Goal: Information Seeking & Learning: Learn about a topic

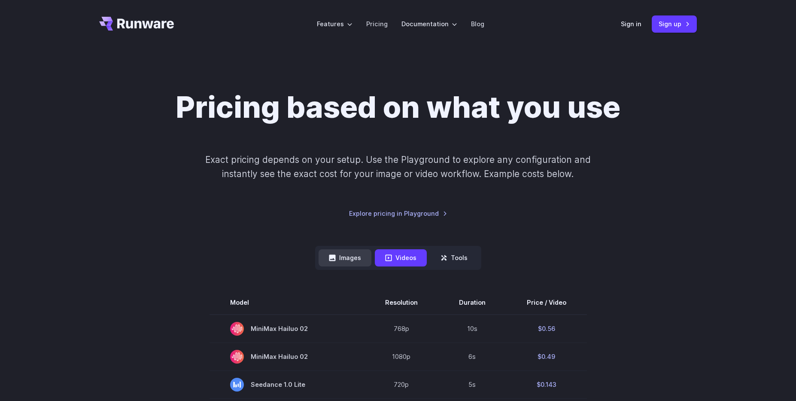
click at [351, 255] on button "Images" at bounding box center [345, 257] width 53 height 17
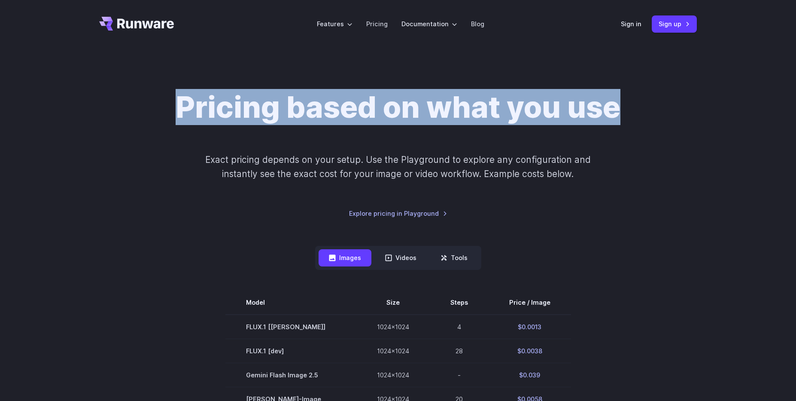
drag, startPoint x: 238, startPoint y: 112, endPoint x: 626, endPoint y: 207, distance: 399.3
click at [628, 207] on div "Pricing based on what you use Exact pricing depends on your setup. Use the Play…" at bounding box center [398, 153] width 598 height 129
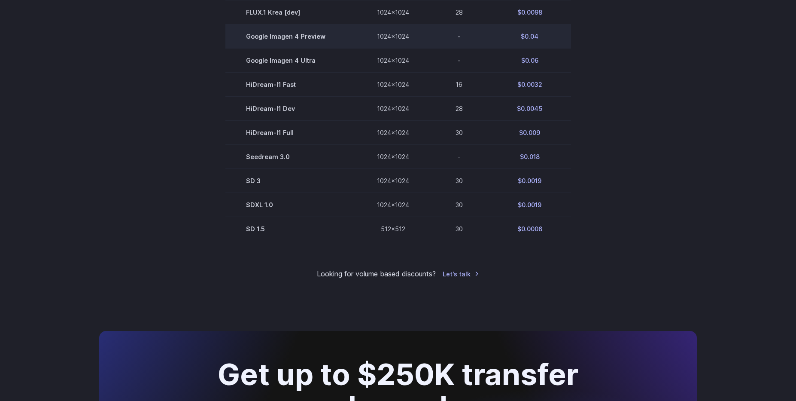
scroll to position [593, 0]
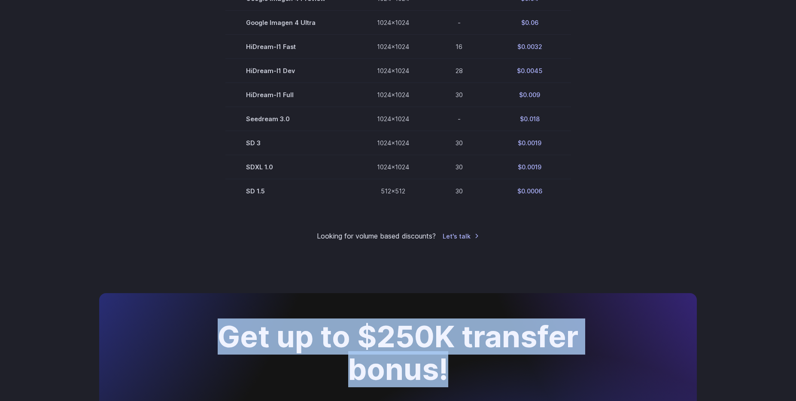
drag, startPoint x: 225, startPoint y: 335, endPoint x: 491, endPoint y: 361, distance: 268.0
click at [491, 361] on h2 "Get up to $250K transfer bonus!" at bounding box center [398, 352] width 434 height 65
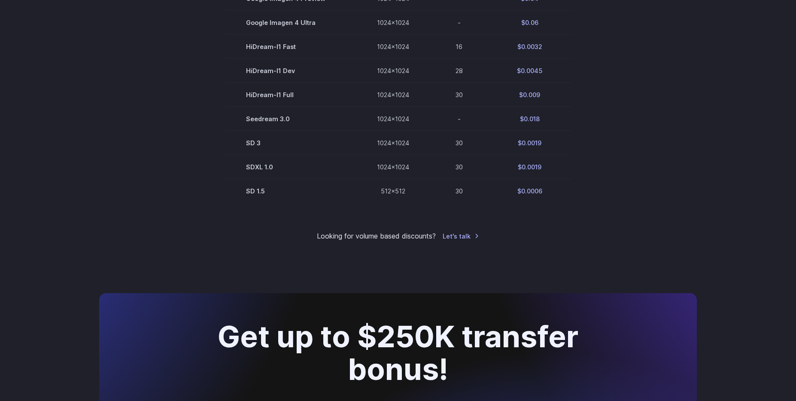
click at [491, 361] on h2 "Get up to $250K transfer bonus!" at bounding box center [398, 352] width 434 height 65
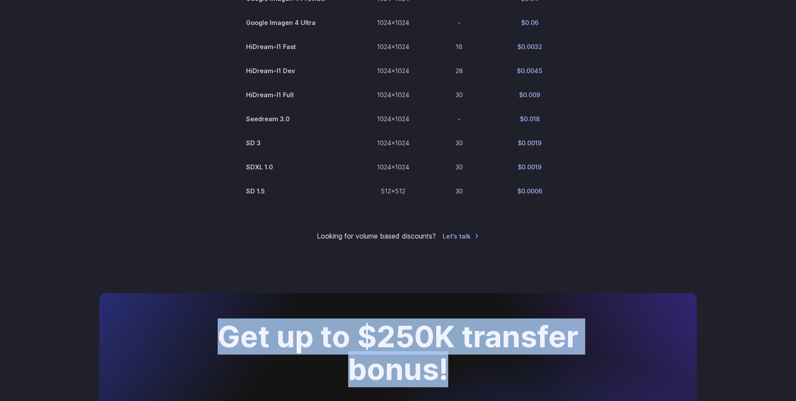
drag, startPoint x: 410, startPoint y: 332, endPoint x: 214, endPoint y: 295, distance: 199.2
click at [214, 295] on div "Get up to $250K transfer bonus! Big volumes elsewhere? Runware offers the best …" at bounding box center [398, 388] width 598 height 190
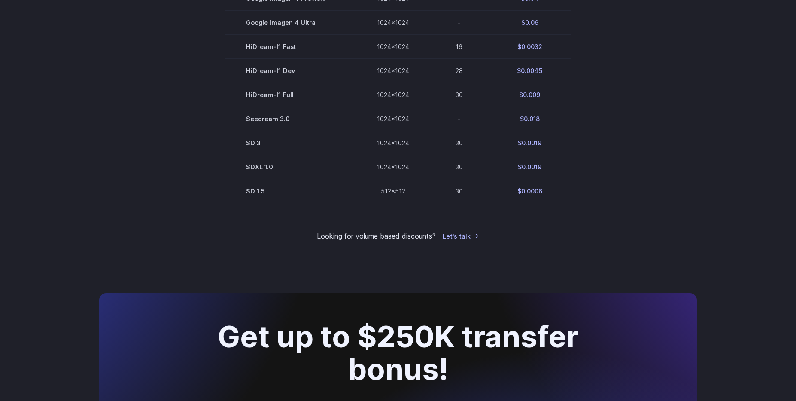
click at [214, 295] on div "Get up to $250K transfer bonus! Big volumes elsewhere? Runware offers the best …" at bounding box center [398, 388] width 598 height 190
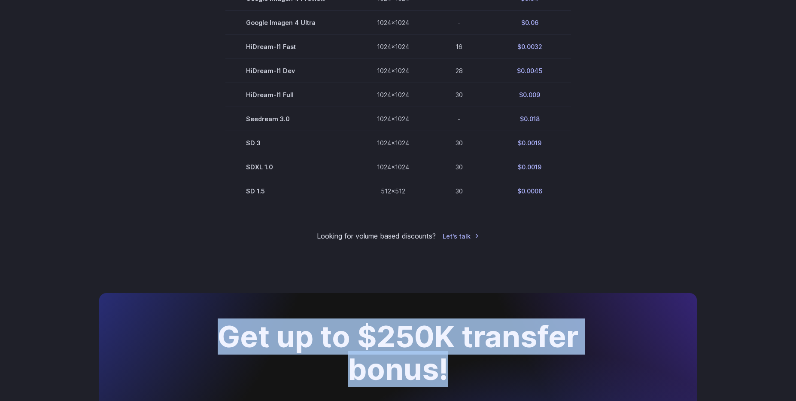
drag, startPoint x: 219, startPoint y: 337, endPoint x: 465, endPoint y: 375, distance: 249.0
click at [465, 375] on h2 "Get up to $250K transfer bonus!" at bounding box center [398, 352] width 434 height 65
click at [372, 323] on h2 "Get up to $250K transfer bonus!" at bounding box center [398, 352] width 434 height 65
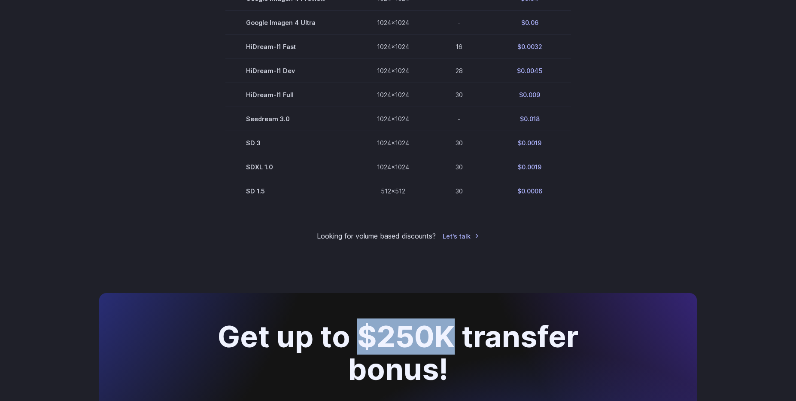
drag, startPoint x: 364, startPoint y: 333, endPoint x: 447, endPoint y: 333, distance: 82.5
click at [447, 333] on h2 "Get up to $250K transfer bonus!" at bounding box center [398, 352] width 434 height 65
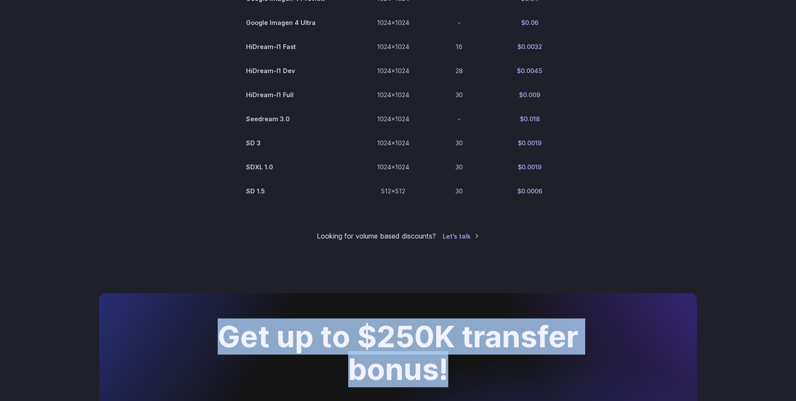
drag, startPoint x: 221, startPoint y: 341, endPoint x: 462, endPoint y: 379, distance: 243.9
click at [462, 379] on h2 "Get up to $250K transfer bonus!" at bounding box center [398, 352] width 434 height 65
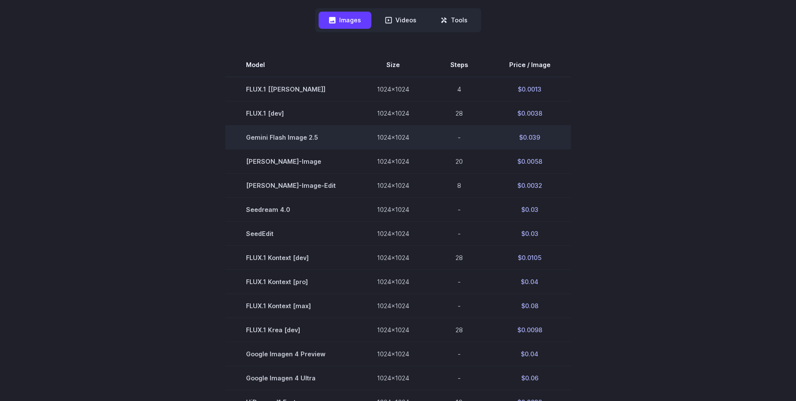
scroll to position [237, 0]
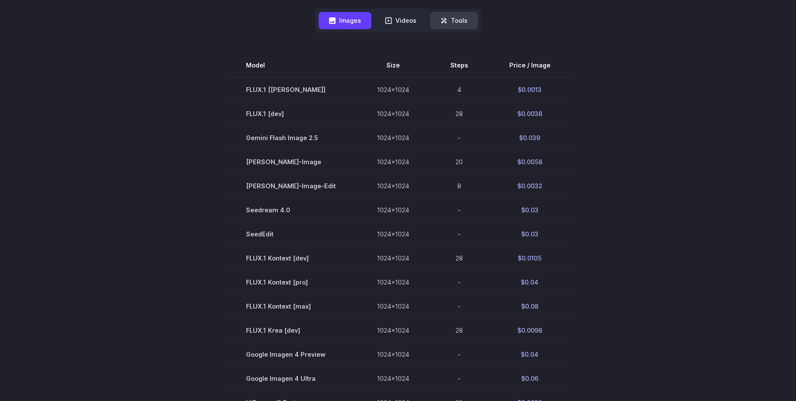
click at [457, 24] on button "Tools" at bounding box center [454, 20] width 48 height 17
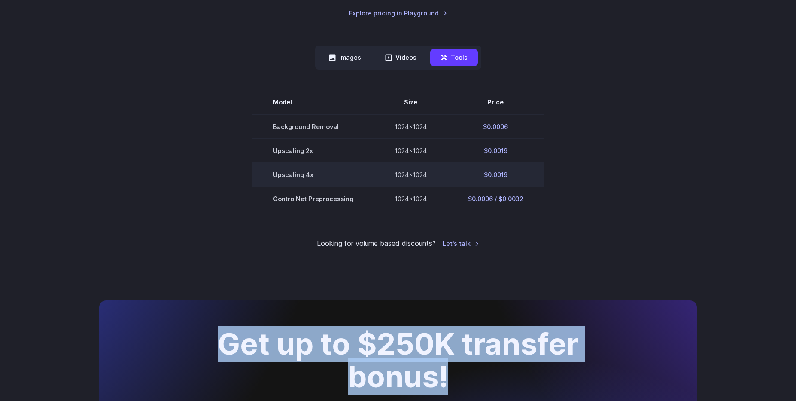
scroll to position [178, 0]
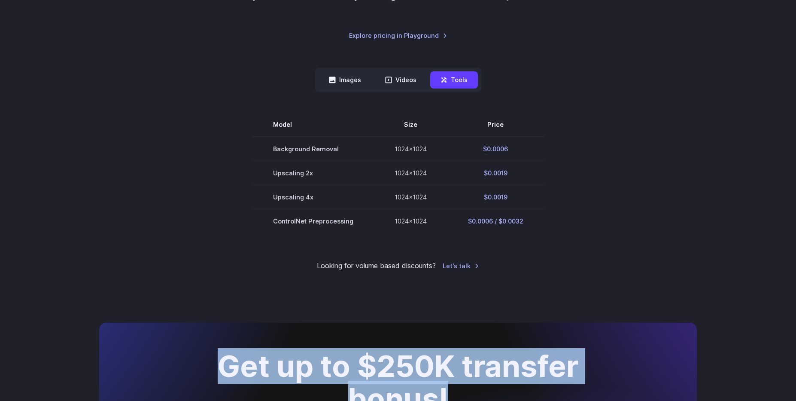
click at [396, 89] on nav "Images Videos Tools ****** ****** *****" at bounding box center [398, 80] width 166 height 24
click at [396, 83] on button "Videos" at bounding box center [401, 79] width 52 height 17
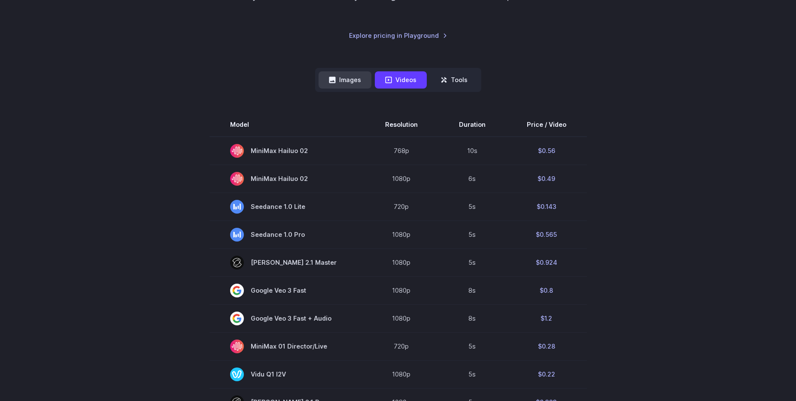
click at [353, 76] on button "Images" at bounding box center [345, 79] width 53 height 17
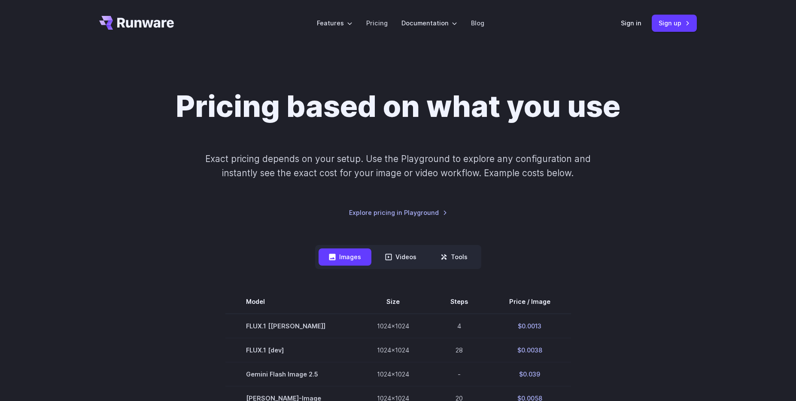
scroll to position [0, 0]
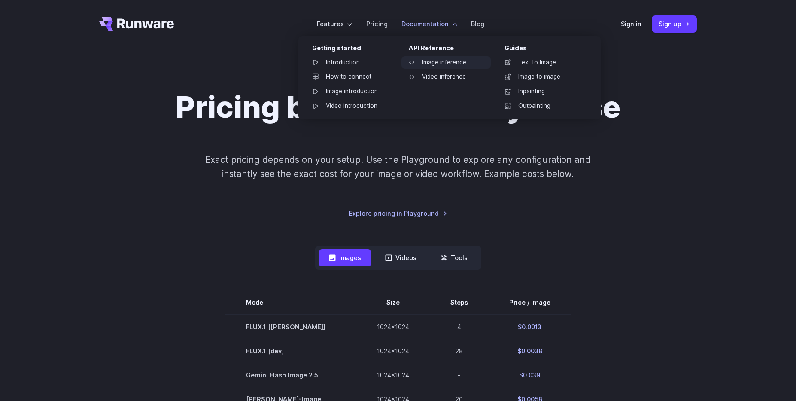
click at [432, 61] on link "Image inference" at bounding box center [446, 62] width 89 height 13
